Goal: Task Accomplishment & Management: Complete application form

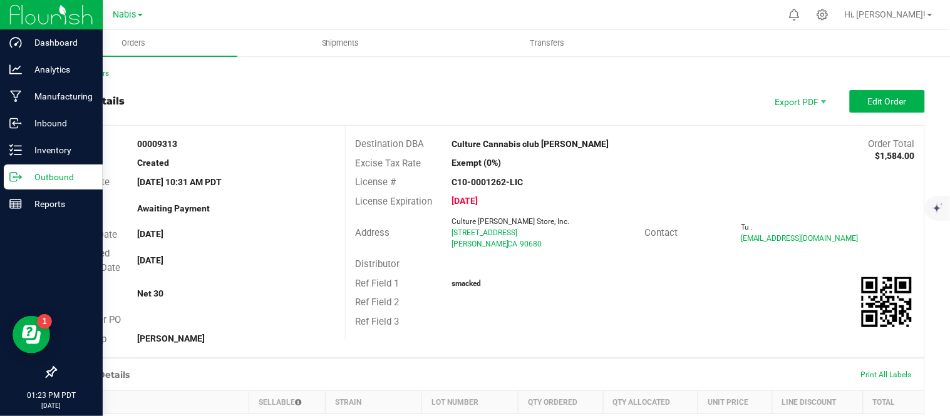
drag, startPoint x: 0, startPoint y: 0, endPoint x: 10, endPoint y: 176, distance: 176.2
click at [10, 176] on icon at bounding box center [15, 177] width 13 height 13
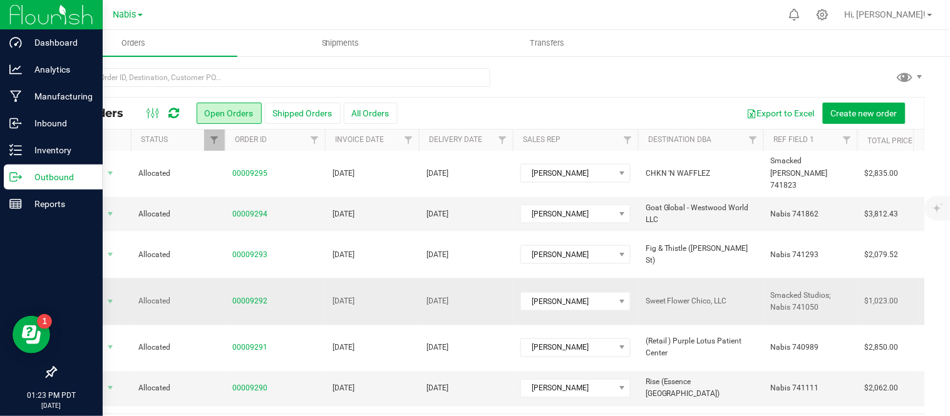
scroll to position [41, 0]
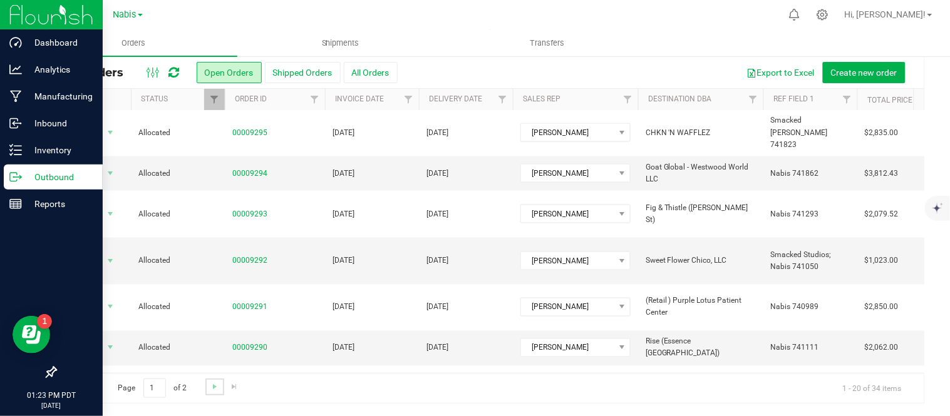
click at [212, 393] on link "Go to the next page" at bounding box center [214, 387] width 18 height 17
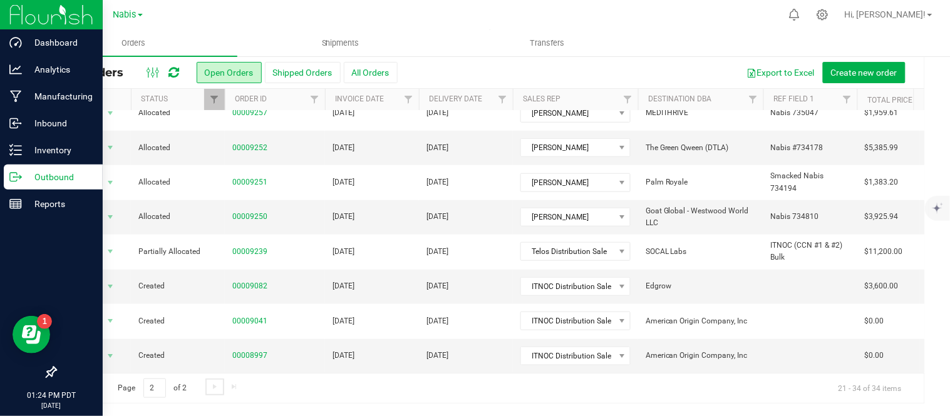
scroll to position [0, 0]
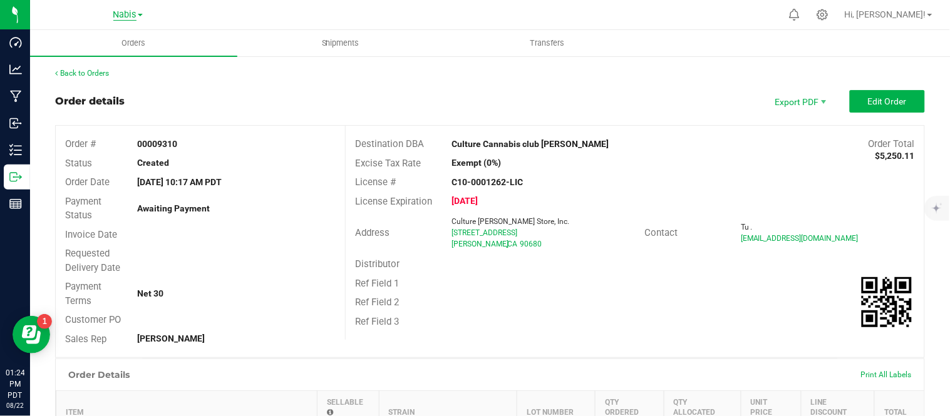
click at [121, 15] on span "Nabis" at bounding box center [124, 14] width 23 height 11
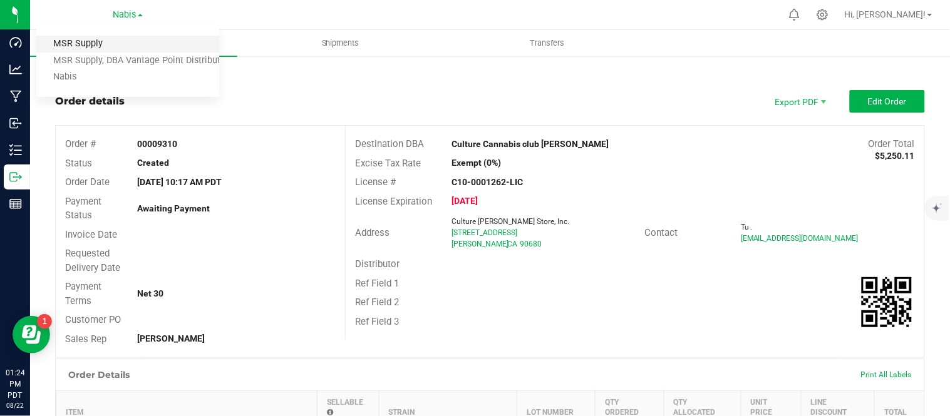
click at [96, 36] on link "MSR Supply" at bounding box center [127, 44] width 183 height 17
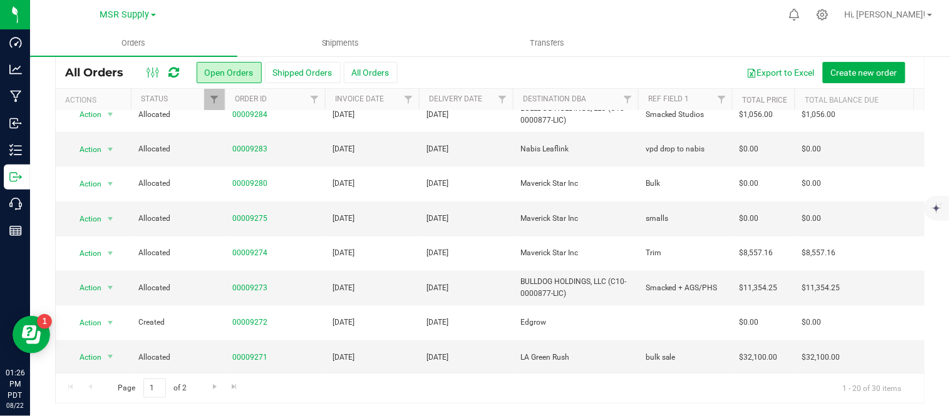
scroll to position [441, 0]
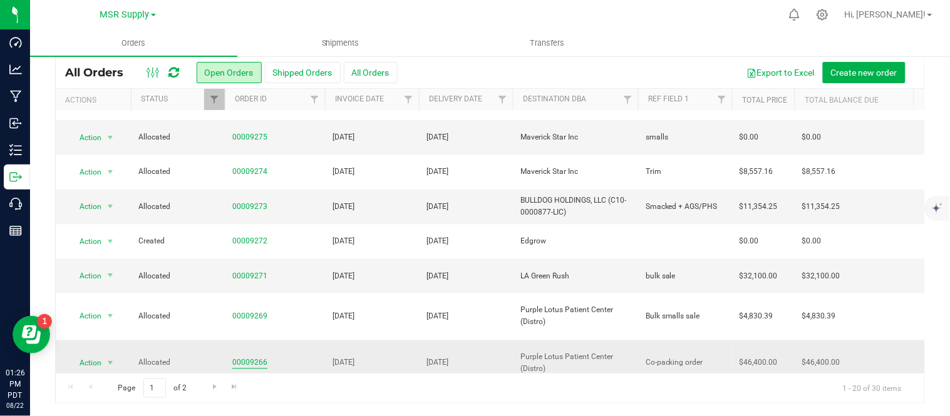
click at [235, 357] on link "00009266" at bounding box center [249, 363] width 35 height 12
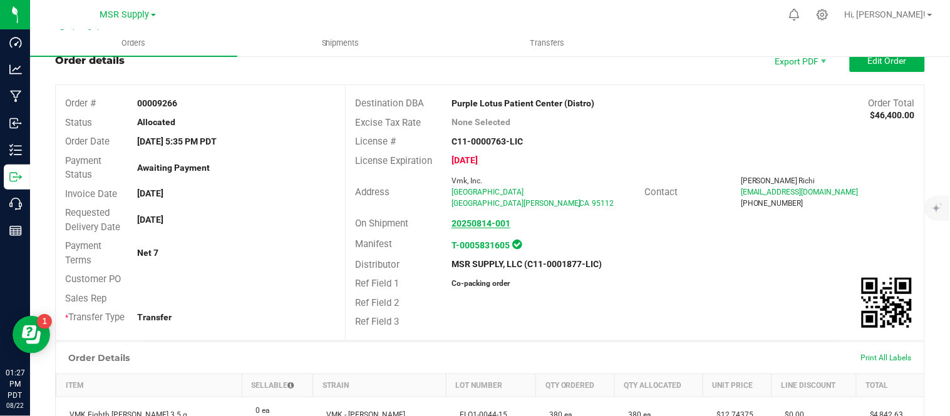
click at [466, 219] on strong "20250814-001" at bounding box center [480, 223] width 59 height 10
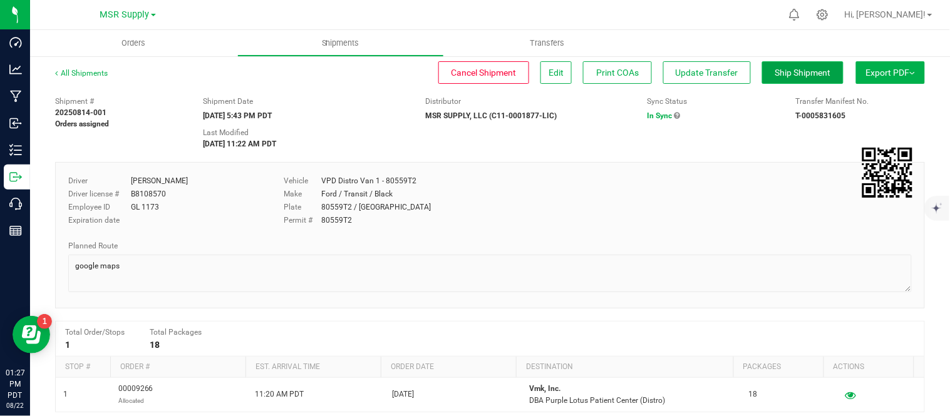
click at [775, 77] on span "Ship Shipment" at bounding box center [803, 73] width 56 height 10
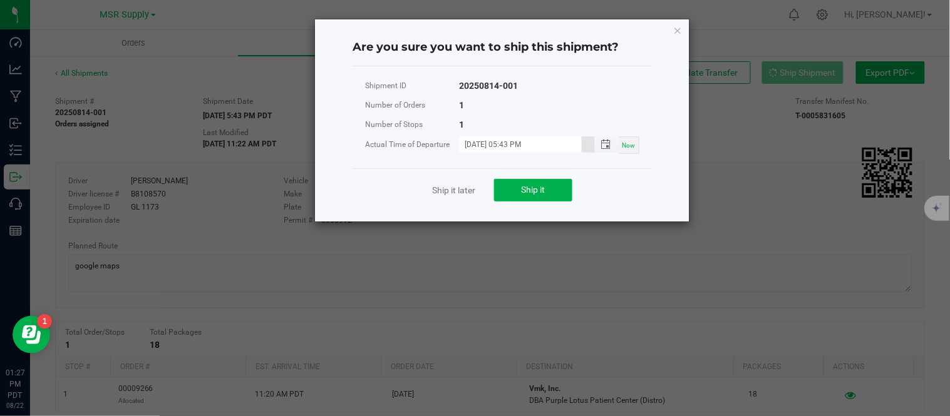
click at [483, 142] on input "[DATE] 05:43 PM" at bounding box center [520, 144] width 123 height 16
type input "[DATE] 05:43 PM"
click at [523, 185] on span "Ship it" at bounding box center [533, 190] width 24 height 10
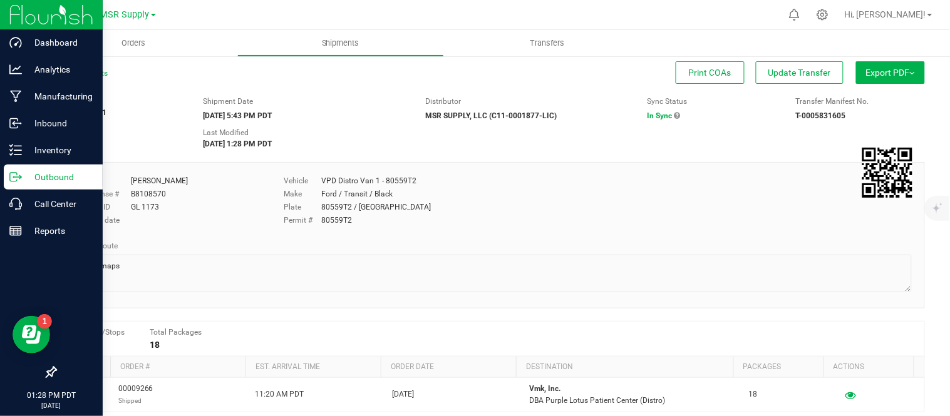
click at [20, 178] on icon at bounding box center [20, 178] width 2 height 2
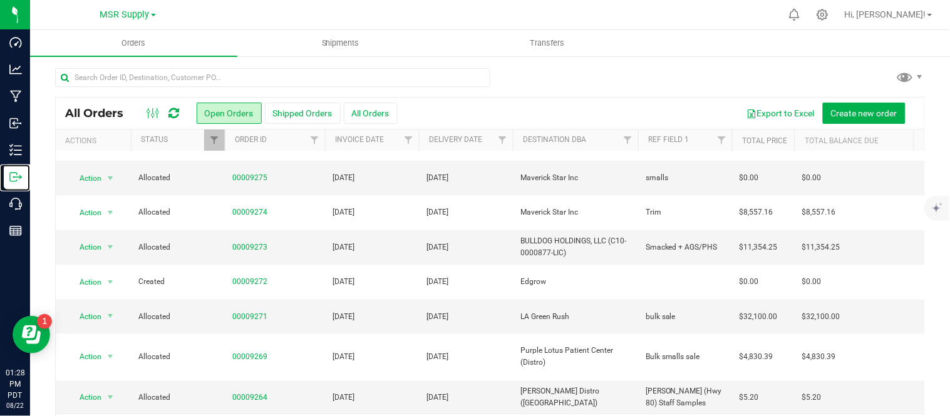
scroll to position [41, 0]
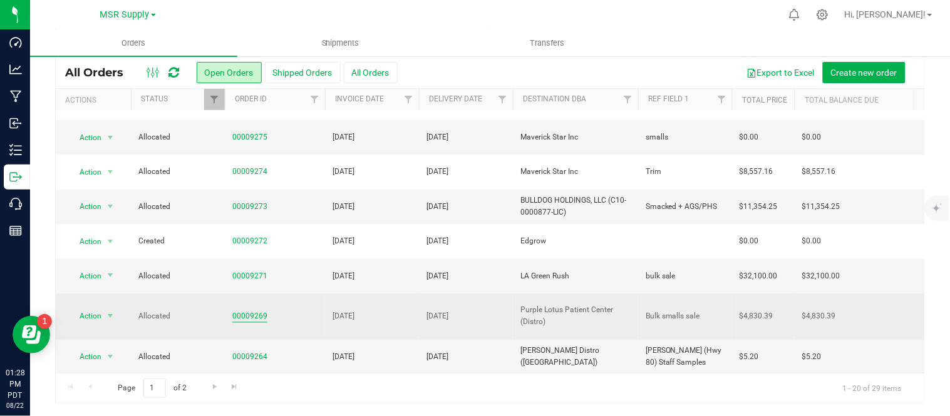
click at [240, 314] on link "00009269" at bounding box center [249, 317] width 35 height 12
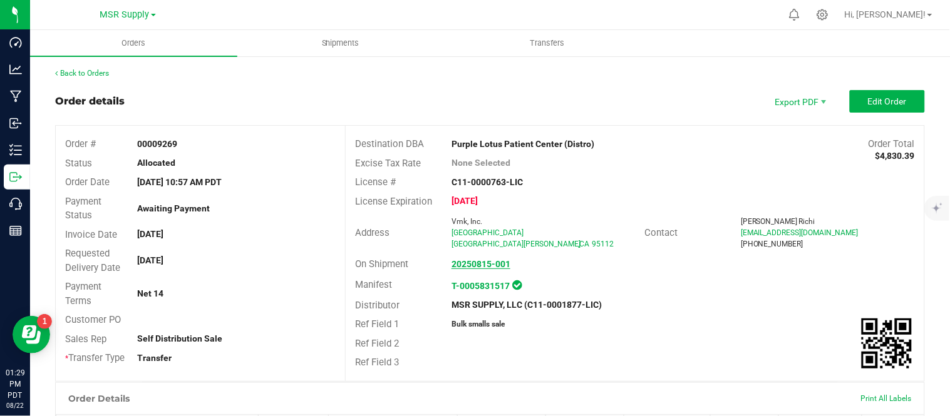
click at [485, 266] on strong "20250815-001" at bounding box center [480, 264] width 59 height 10
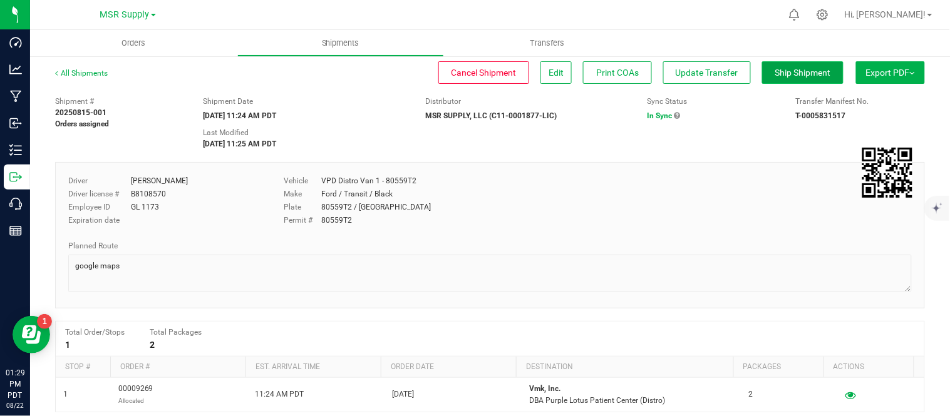
click at [796, 69] on span "Ship Shipment" at bounding box center [803, 73] width 56 height 10
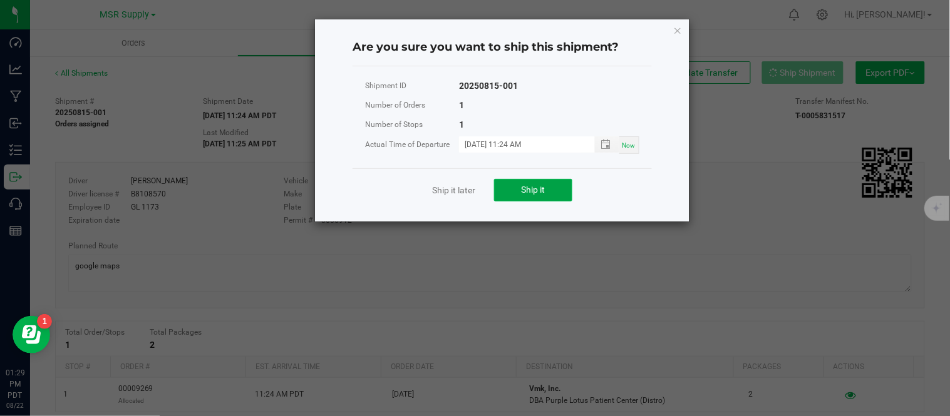
click at [551, 196] on button "Ship it" at bounding box center [533, 190] width 78 height 23
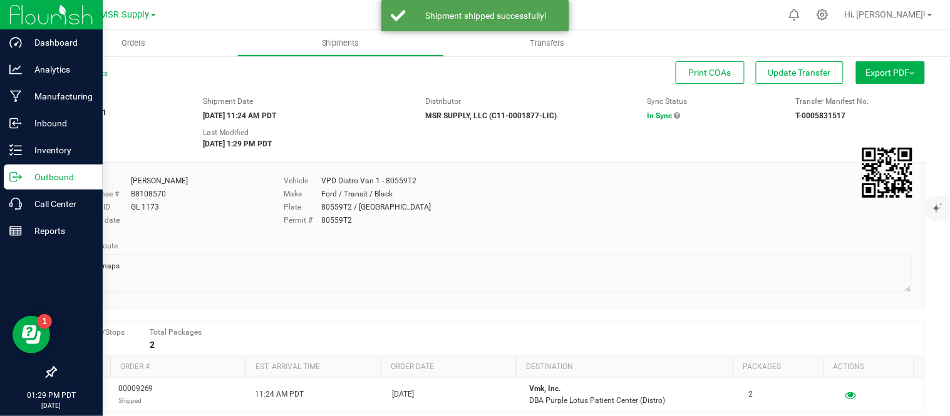
click at [22, 177] on p "Outbound" at bounding box center [59, 177] width 75 height 15
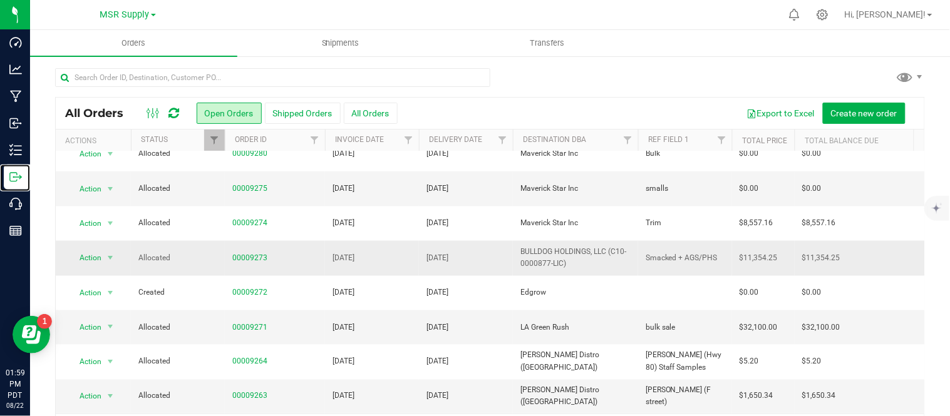
scroll to position [41, 0]
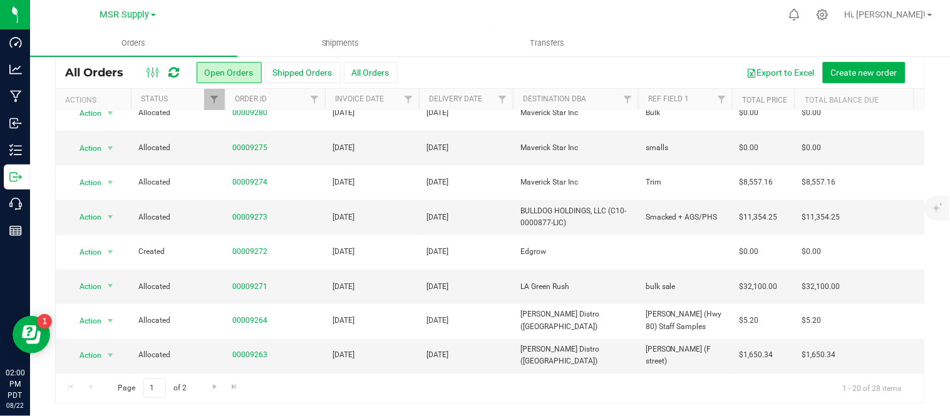
click at [905, 41] on ul "Orders Shipments Transfers" at bounding box center [505, 43] width 950 height 27
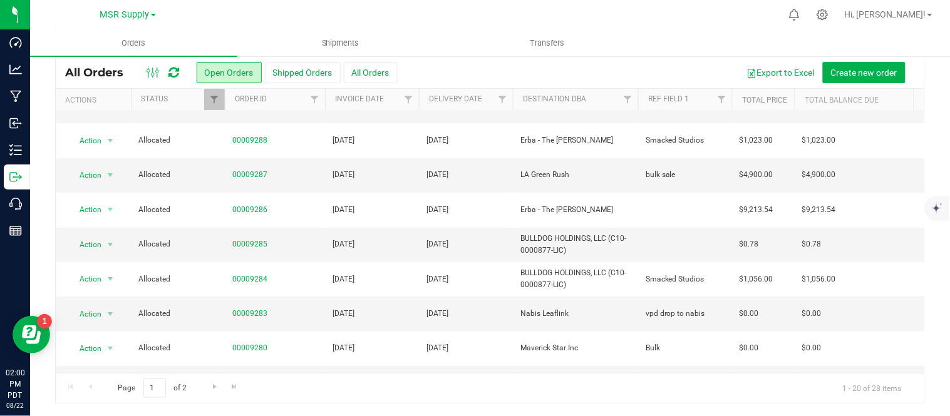
scroll to position [192, 0]
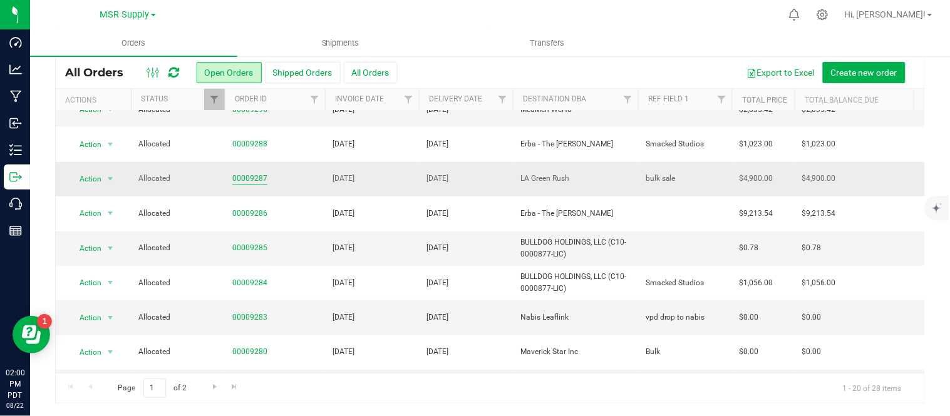
click at [251, 179] on link "00009287" at bounding box center [249, 179] width 35 height 12
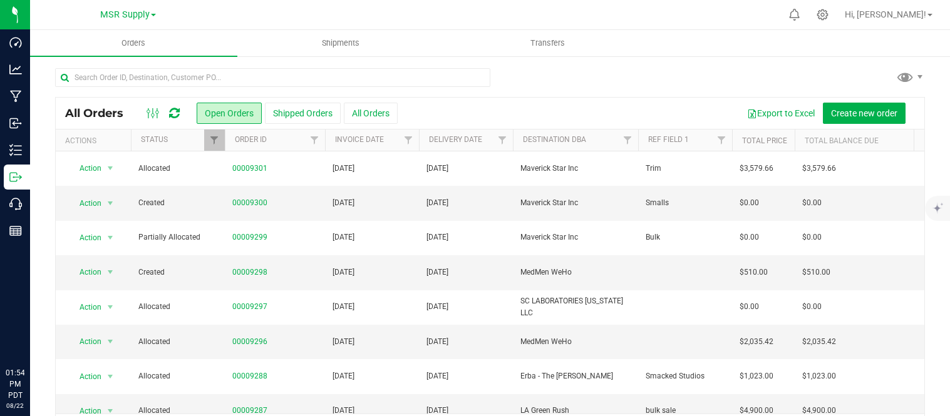
click at [828, 11] on icon at bounding box center [822, 15] width 12 height 12
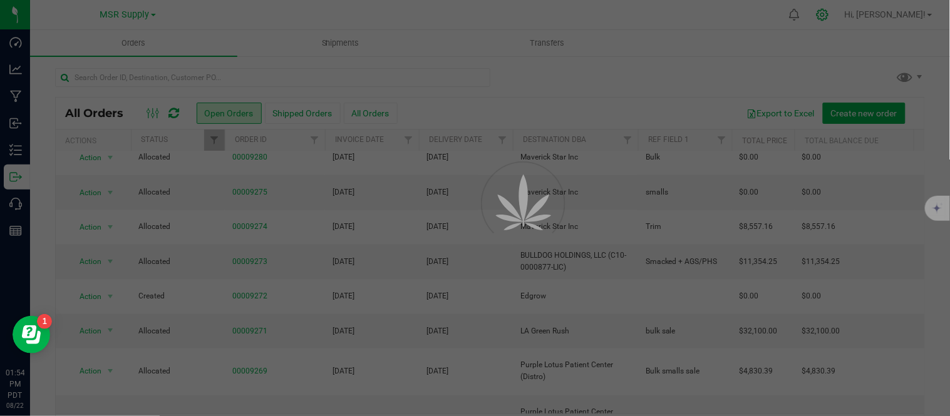
click at [860, 14] on div at bounding box center [475, 208] width 950 height 416
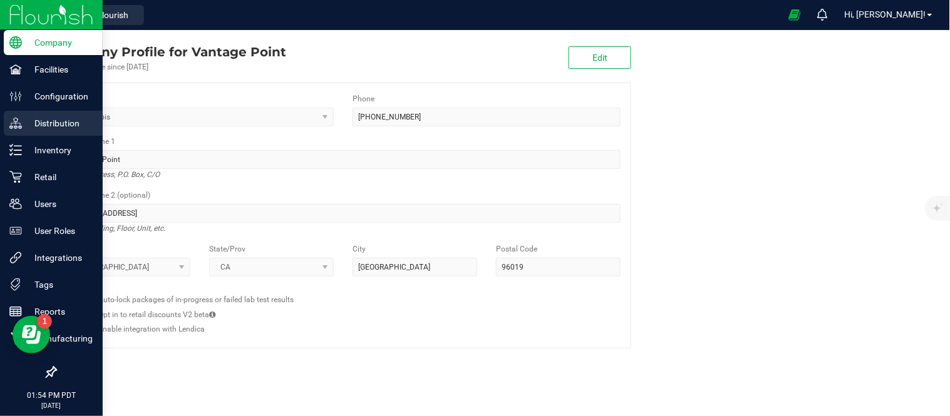
click at [69, 118] on p "Distribution" at bounding box center [59, 123] width 75 height 15
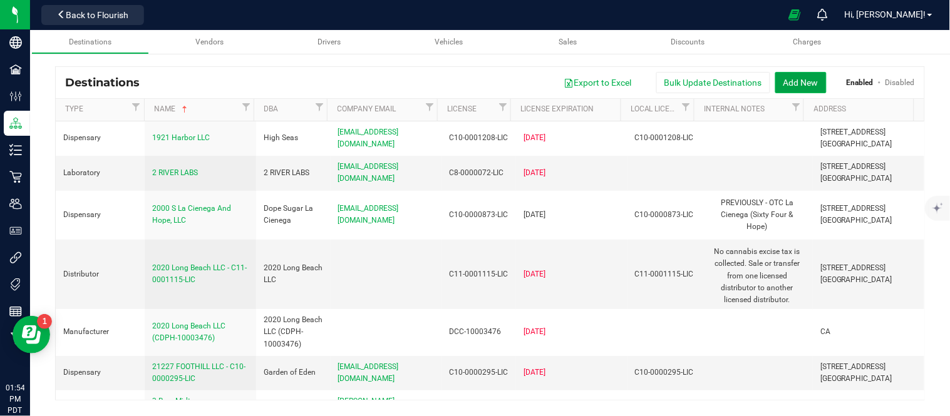
click at [799, 86] on button "Add New" at bounding box center [800, 82] width 51 height 21
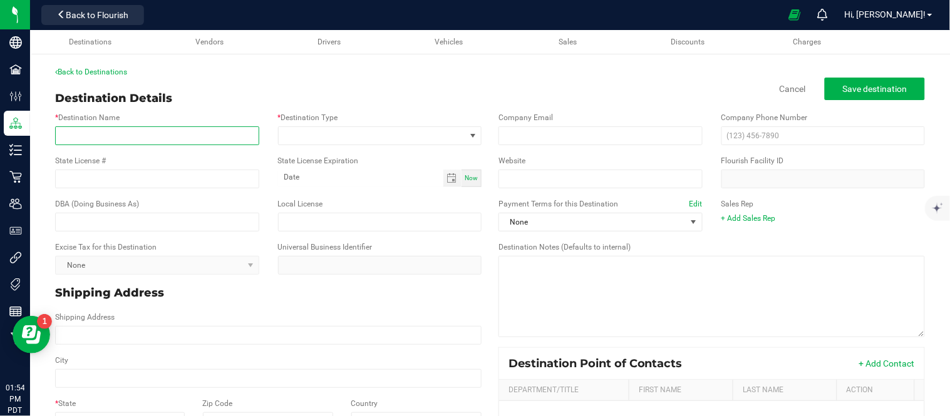
click at [127, 140] on input "* Destination Name" at bounding box center [157, 135] width 204 height 19
paste input "Cana Roots Mollyz"
type input "Cana Roots Mollyz"
click at [195, 168] on div "State License #" at bounding box center [157, 171] width 223 height 33
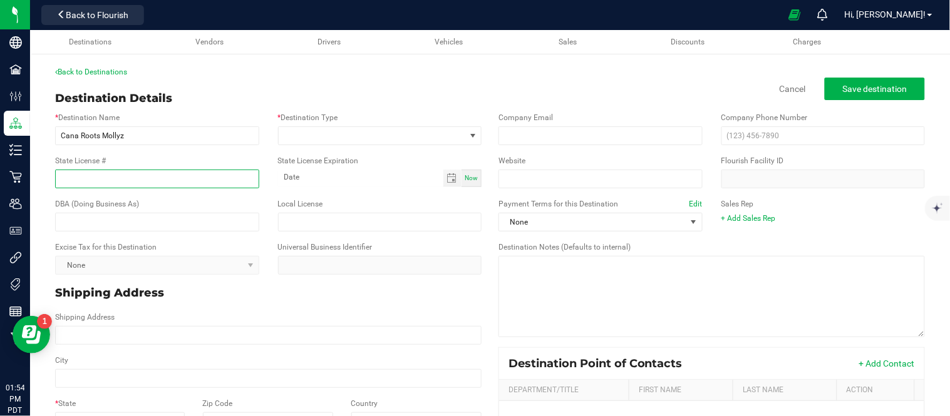
click at [203, 177] on input "State License #" at bounding box center [157, 179] width 204 height 19
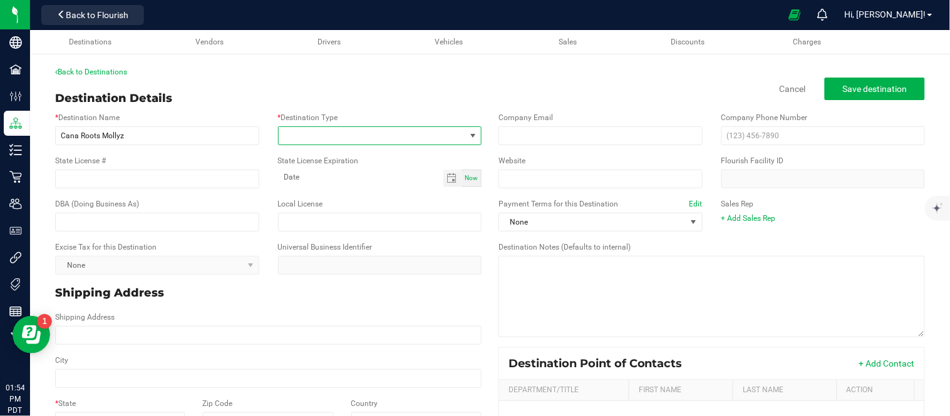
click at [357, 138] on span at bounding box center [372, 136] width 187 height 18
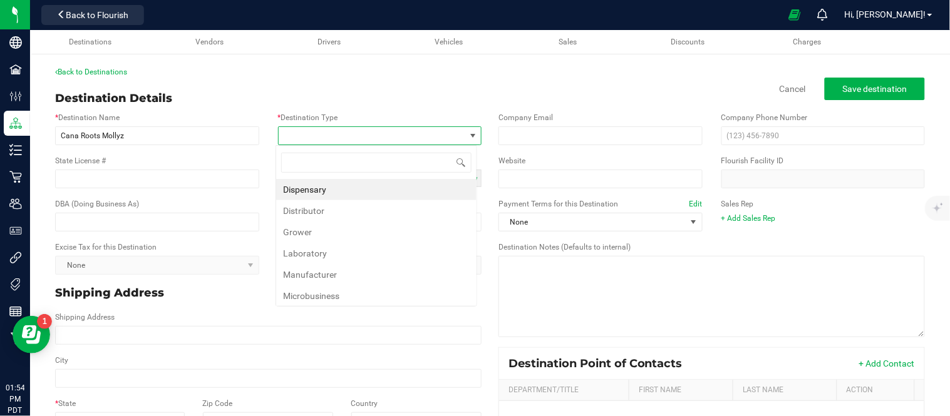
scroll to position [19, 202]
click at [348, 186] on li "Dispensary" at bounding box center [376, 189] width 200 height 21
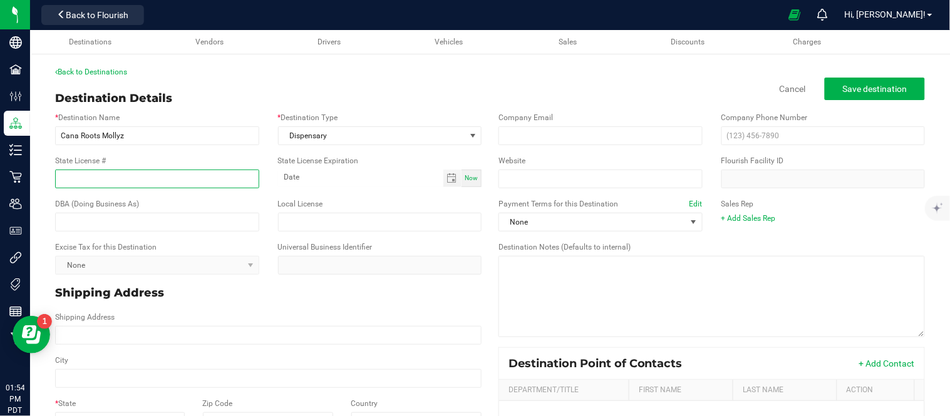
click at [208, 182] on input "State License #" at bounding box center [157, 179] width 204 height 19
click at [95, 177] on input "State License #" at bounding box center [157, 179] width 204 height 19
paste input "C10-0000444-lic"
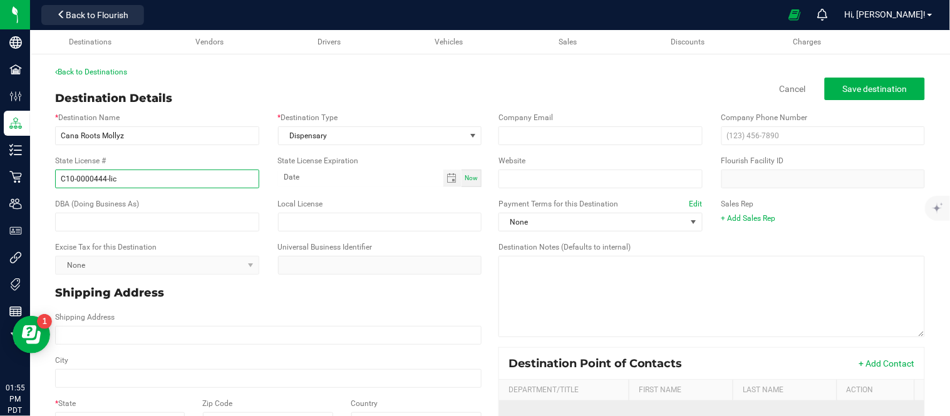
type input "C10-0000444-lic"
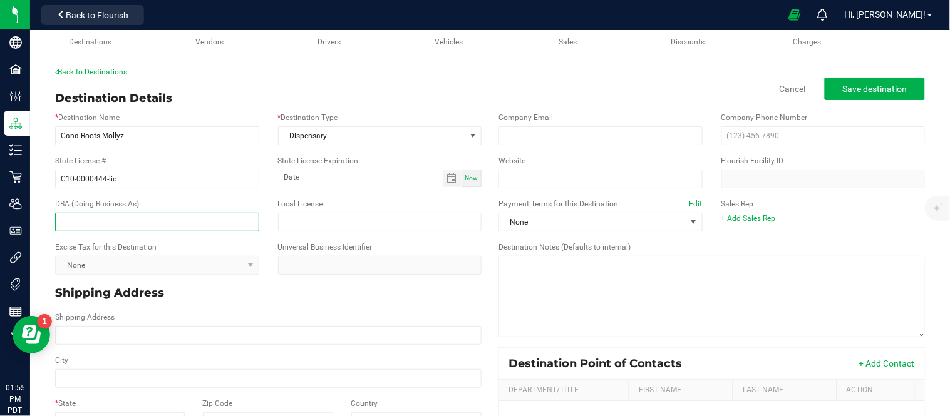
click at [141, 215] on input "text" at bounding box center [157, 222] width 204 height 19
paste input "Roots"
type input "Roots"
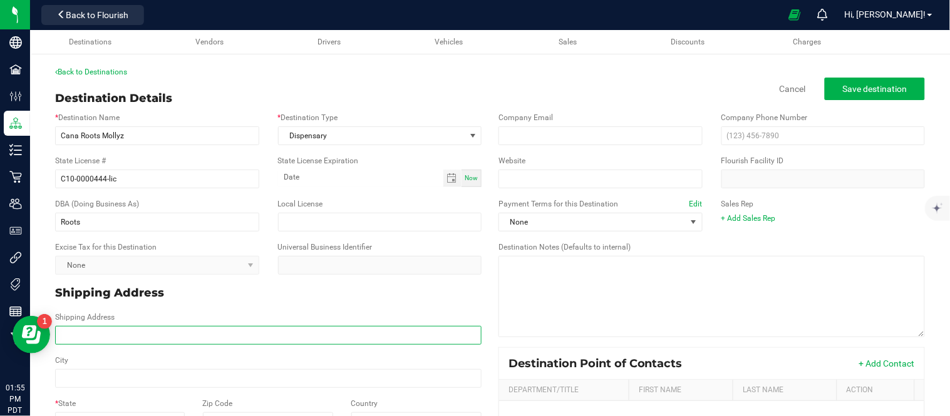
click at [320, 329] on input "Shipping Address" at bounding box center [268, 335] width 426 height 19
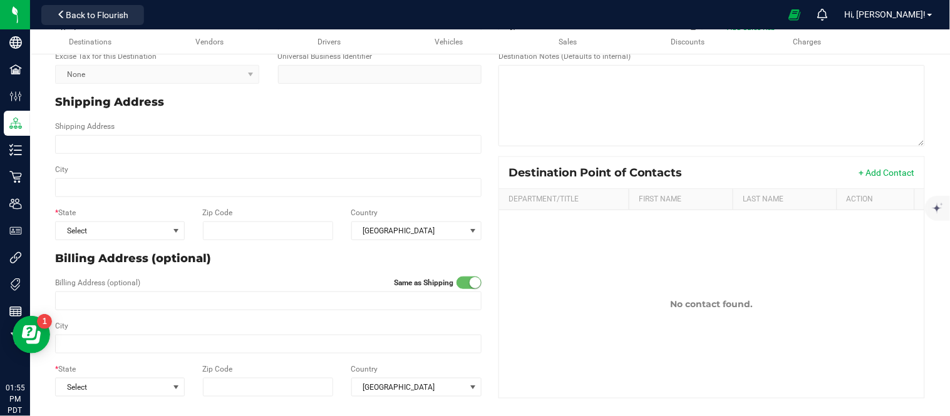
click at [367, 164] on div "City" at bounding box center [268, 180] width 445 height 33
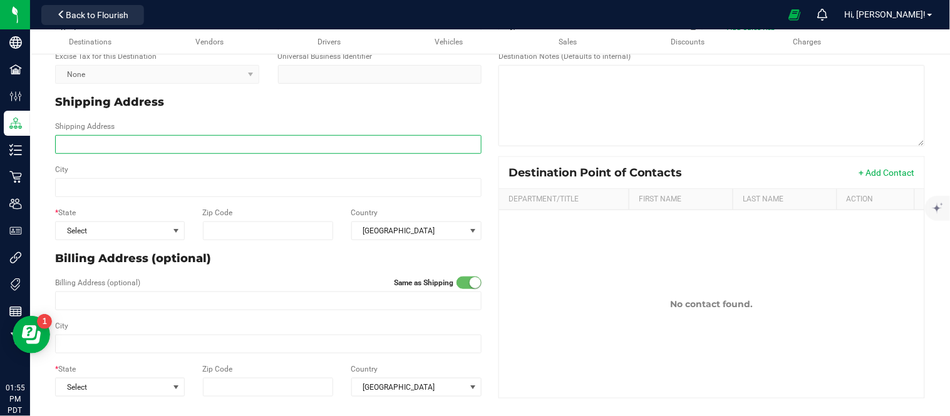
click at [134, 138] on input "Shipping Address" at bounding box center [268, 144] width 426 height 19
paste input "11045 SHERMAN WAY, SUN VALLEY CA, 91352"
click at [210, 140] on input "11045 SHERMAN WAY, SUN VALLEY CA, 91352" at bounding box center [268, 144] width 426 height 19
type input "11045 SHERMAN WAY, SUN VALLEY CA, 91352"
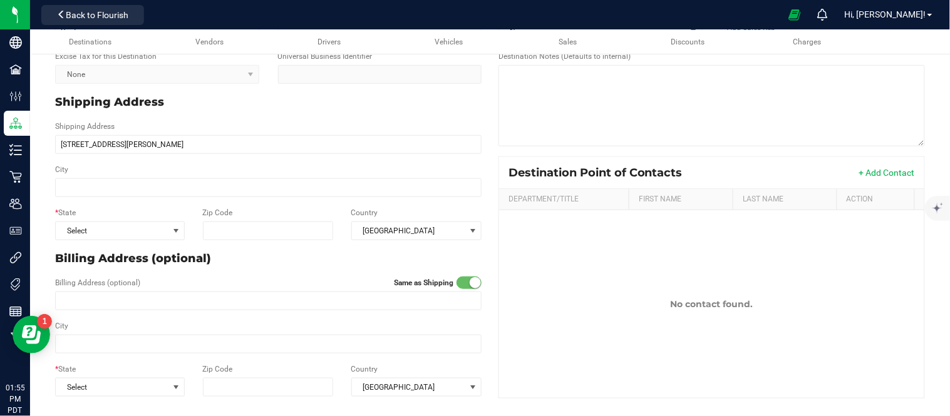
type input "11045 SHERMAN WAY, SUN VALLEY CA, 91352"
click at [270, 239] on div "* State Select Zip Code Country United States" at bounding box center [268, 223] width 445 height 43
click at [274, 229] on input "Zip Code" at bounding box center [268, 231] width 131 height 19
paste input "91352"
type input "91352"
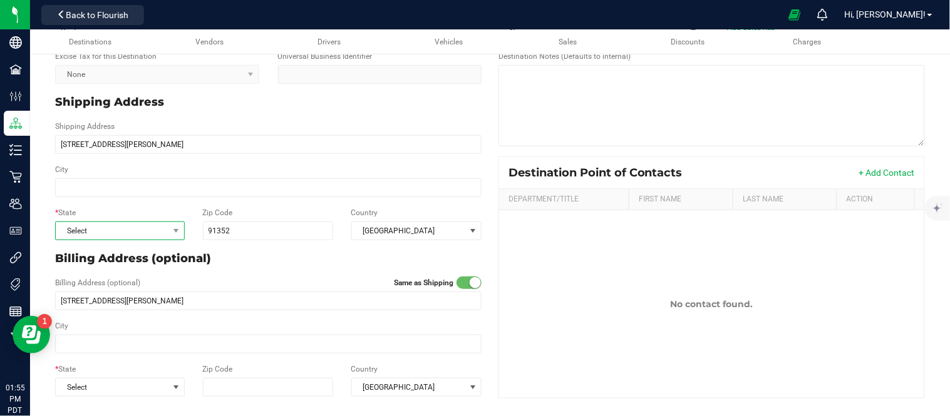
type input "91352"
click at [114, 228] on span "Select" at bounding box center [112, 231] width 113 height 18
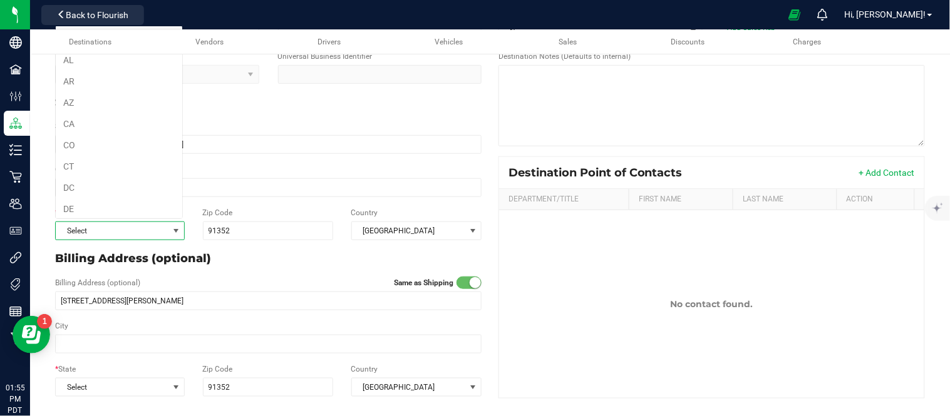
scroll to position [19, 126]
click at [93, 129] on li "CA" at bounding box center [119, 123] width 126 height 21
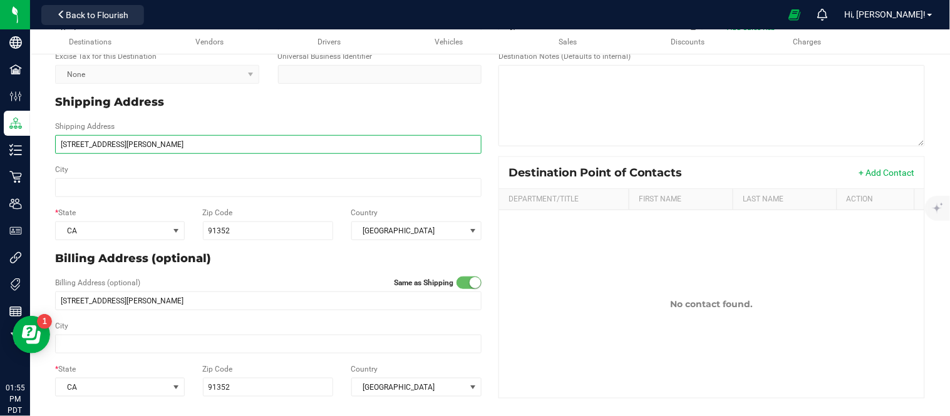
drag, startPoint x: 180, startPoint y: 143, endPoint x: 140, endPoint y: 138, distance: 40.3
click at [140, 138] on input "11045 SHERMAN WAY, SUN VALLEY CA, 91352" at bounding box center [268, 144] width 426 height 19
type input "11045 SHERMAN WAY, CA, 91352"
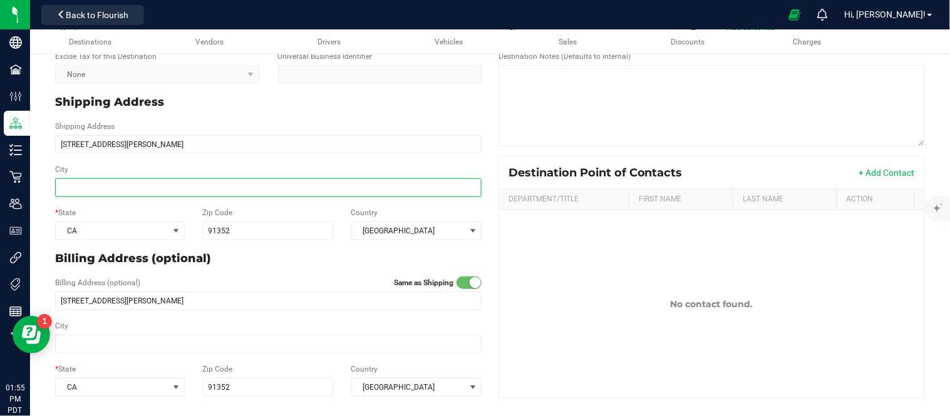
type input "11045 SHERMAN WAY, CA, 91352"
click at [148, 180] on input "City" at bounding box center [268, 187] width 426 height 19
paste input "SUN VALLEY"
type input "SUN VALLEY"
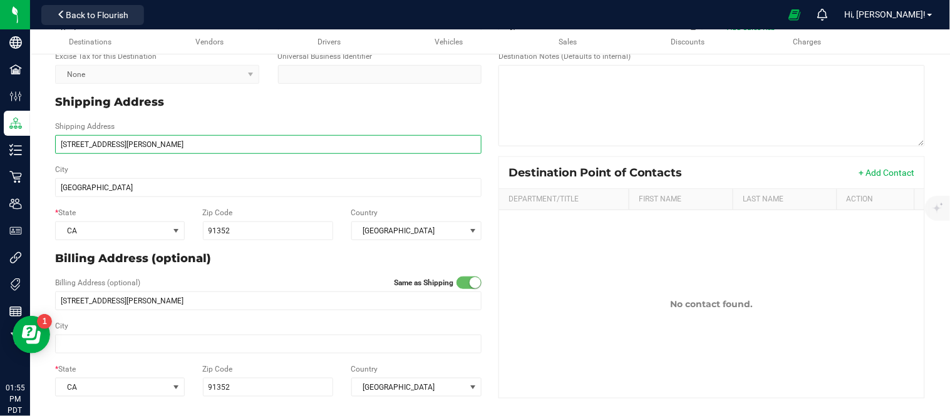
type input "SUN VALLEY"
drag, startPoint x: 134, startPoint y: 139, endPoint x: 196, endPoint y: 148, distance: 62.6
click at [196, 148] on input "11045 SHERMAN WAY, CA, 91352" at bounding box center [268, 144] width 426 height 19
type input "11045 SHERMAN WAY"
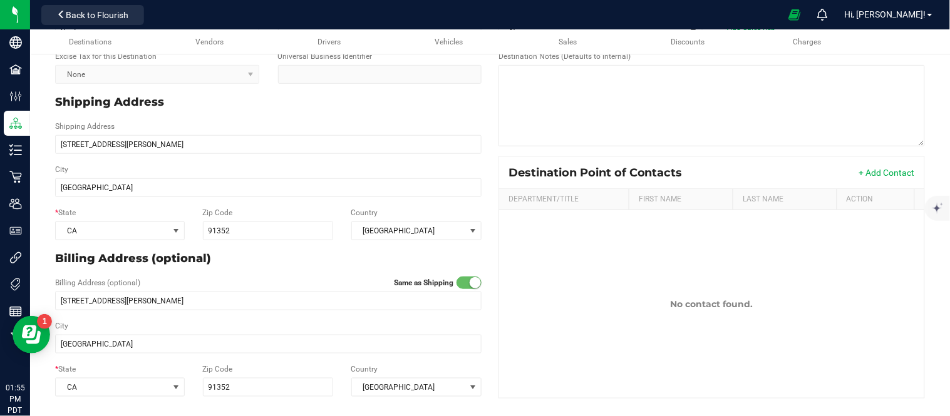
type input "11045 SHERMAN WAY"
click at [266, 159] on div "City SUN VALLEY" at bounding box center [268, 180] width 445 height 43
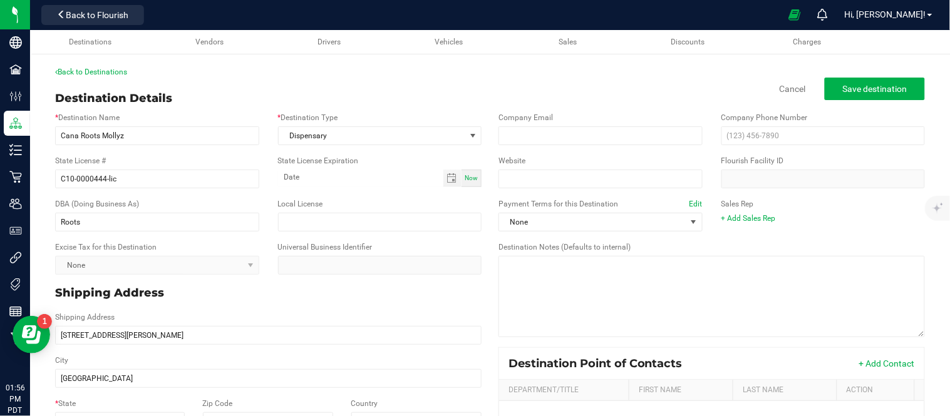
click at [840, 208] on div "Sales Rep + Add Sales Rep" at bounding box center [823, 211] width 223 height 26
click at [559, 136] on input "email" at bounding box center [600, 135] width 204 height 19
paste input "rootsla818@gmail.com"
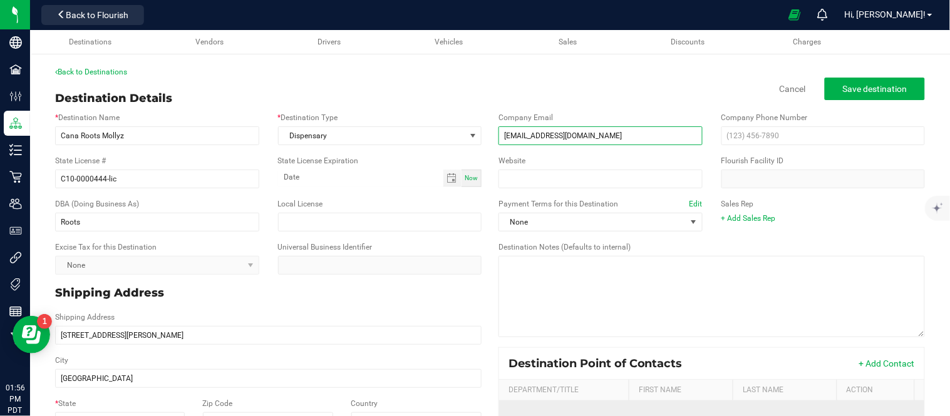
type input "rootsla818@gmail.com"
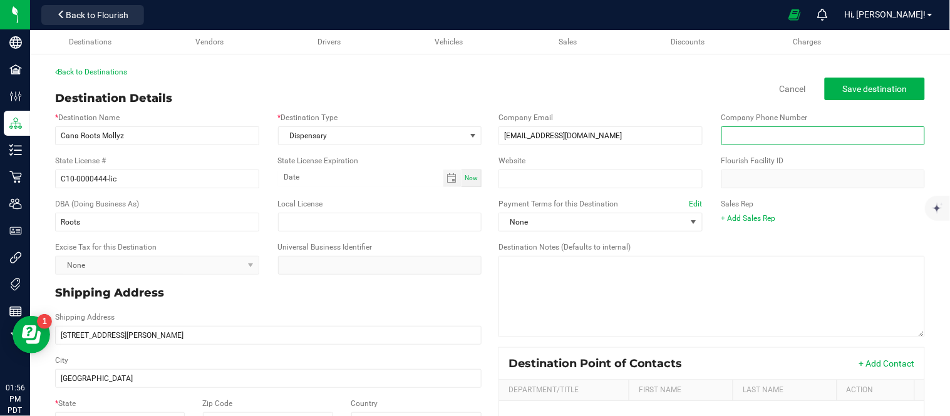
click at [833, 136] on input "text" at bounding box center [823, 135] width 204 height 19
paste input "(818) 476-6642"
type input "(818) 476-6642"
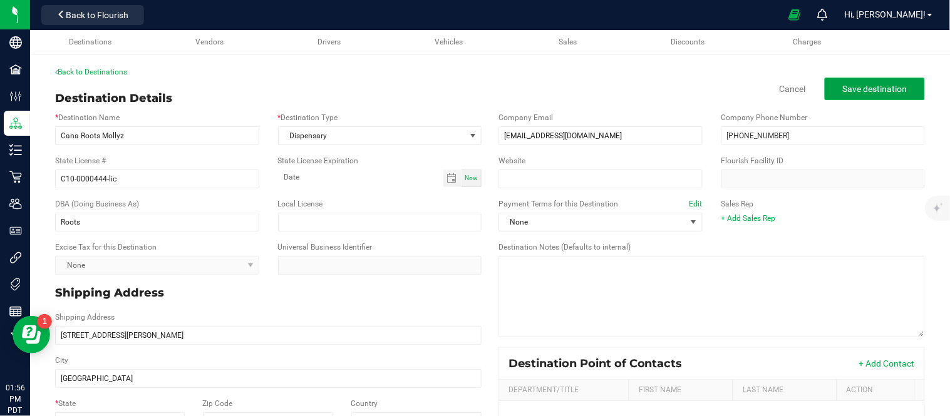
click at [848, 95] on button "Save destination" at bounding box center [874, 89] width 100 height 23
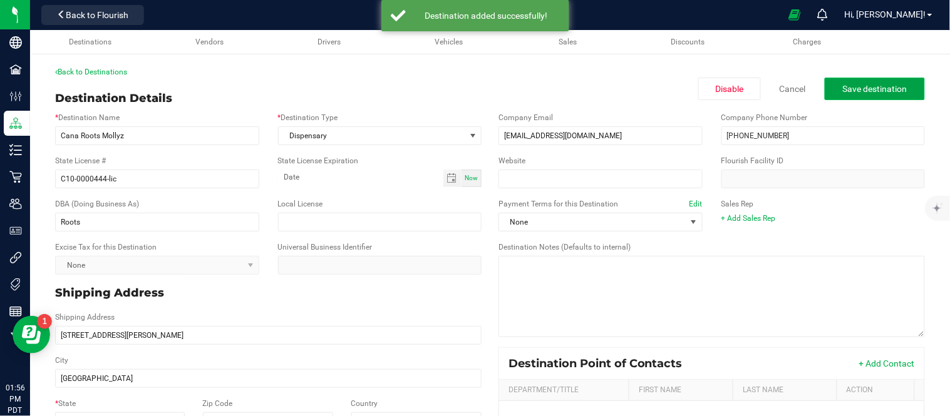
click at [861, 89] on span "Save destination" at bounding box center [875, 89] width 64 height 10
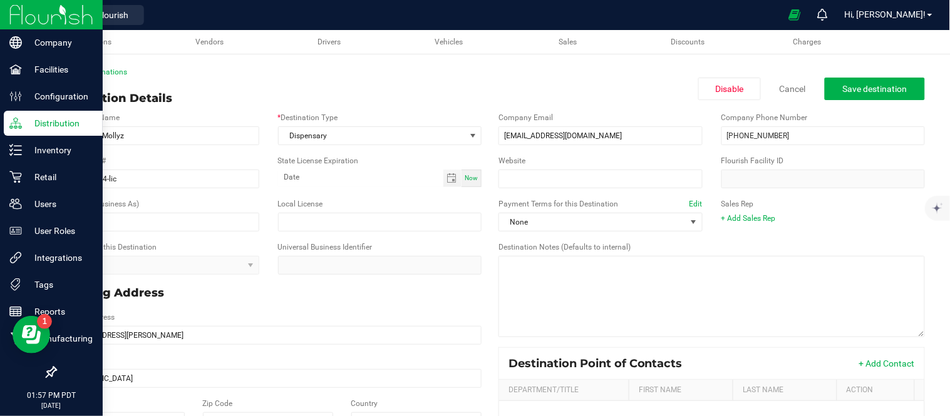
click at [36, 122] on p "Distribution" at bounding box center [59, 123] width 75 height 15
